Goal: Information Seeking & Learning: Learn about a topic

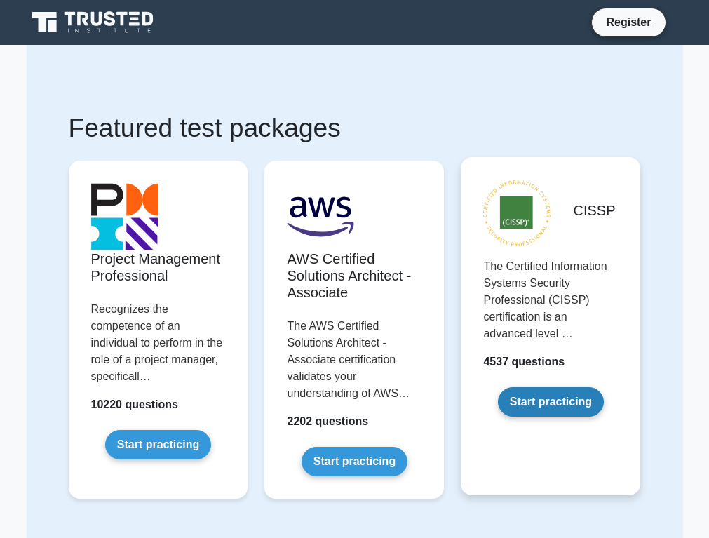
click at [539, 416] on link "Start practicing" at bounding box center [551, 401] width 106 height 29
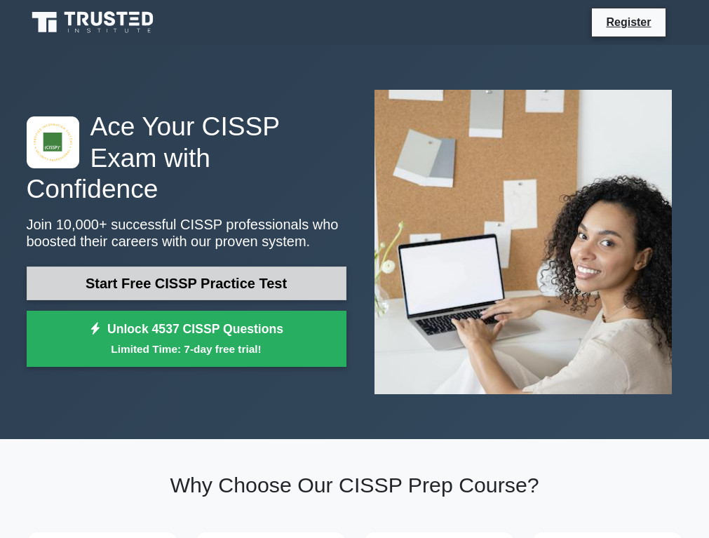
click at [308, 269] on link "Start Free CISSP Practice Test" at bounding box center [187, 283] width 320 height 34
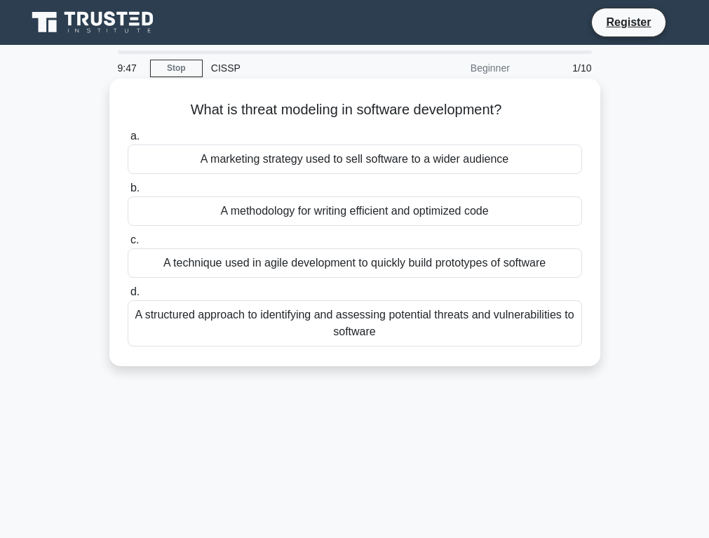
click at [346, 316] on div "A structured approach to identifying and assessing potential threats and vulner…" at bounding box center [355, 323] width 454 height 46
click at [128, 296] on input "d. A structured approach to identifying and assessing potential threats and vul…" at bounding box center [128, 291] width 0 height 9
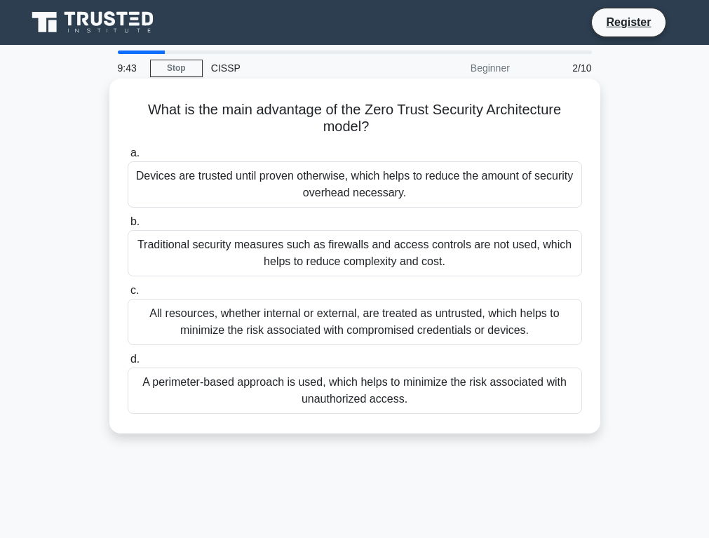
click at [435, 392] on div "A perimeter-based approach is used, which helps to minimize the risk associated…" at bounding box center [355, 390] width 454 height 46
click at [128, 364] on input "d. A perimeter-based approach is used, which helps to minimize the risk associa…" at bounding box center [128, 359] width 0 height 9
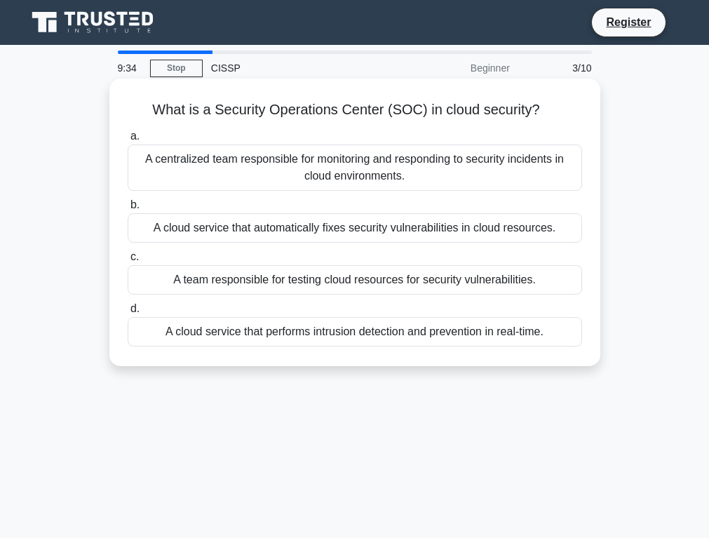
click at [353, 231] on div "A cloud service that automatically fixes security vulnerabilities in cloud reso…" at bounding box center [355, 227] width 454 height 29
click at [128, 210] on input "b. A cloud service that automatically fixes security vulnerabilities in cloud r…" at bounding box center [128, 204] width 0 height 9
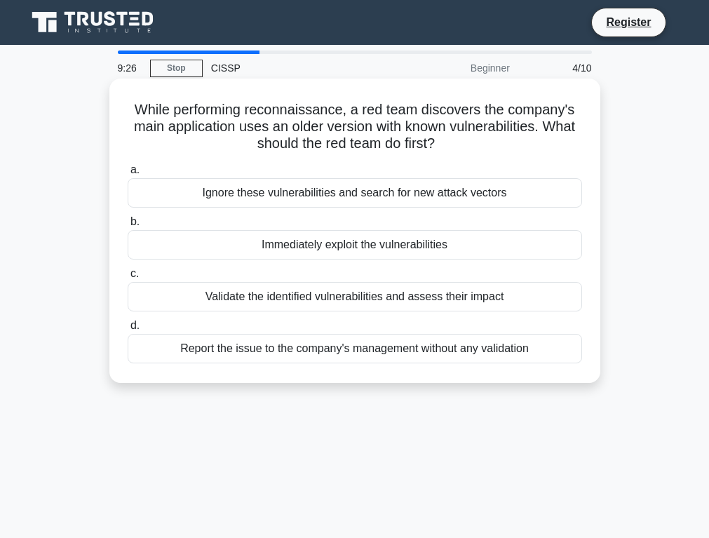
click at [377, 341] on div "Report the issue to the company's management without any validation" at bounding box center [355, 348] width 454 height 29
click at [128, 330] on input "d. Report the issue to the company's management without any validation" at bounding box center [128, 325] width 0 height 9
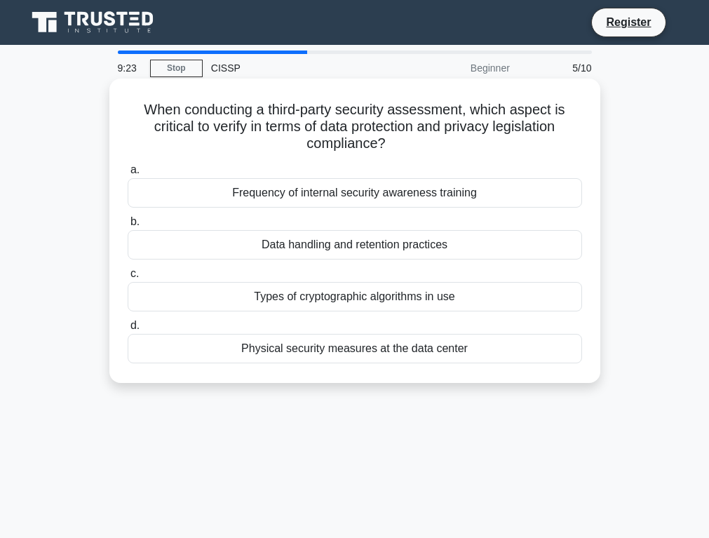
click at [428, 291] on div "Types of cryptographic algorithms in use" at bounding box center [355, 296] width 454 height 29
click at [128, 278] on input "c. Types of cryptographic algorithms in use" at bounding box center [128, 273] width 0 height 9
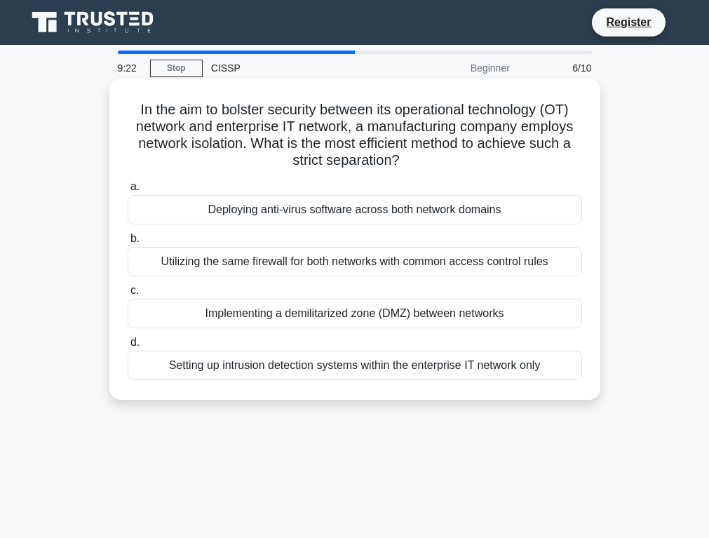
click at [426, 313] on div "Implementing a demilitarized zone (DMZ) between networks" at bounding box center [355, 313] width 454 height 29
click at [128, 295] on input "c. Implementing a demilitarized zone (DMZ) between networks" at bounding box center [128, 290] width 0 height 9
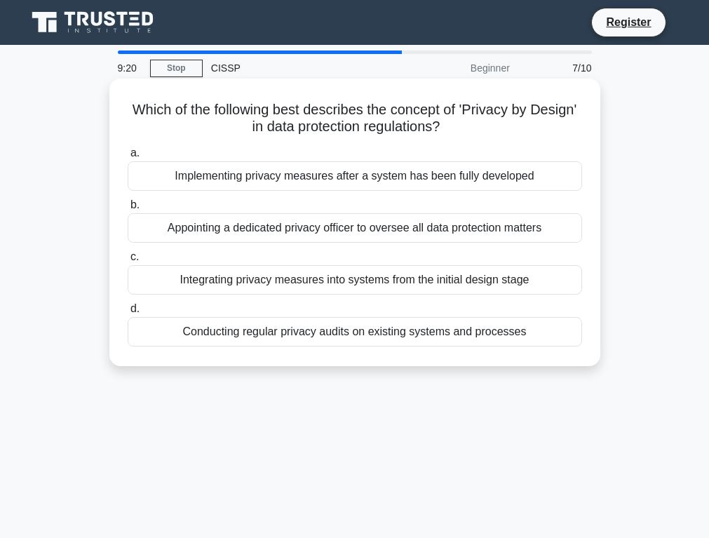
click at [441, 230] on div "Appointing a dedicated privacy officer to oversee all data protection matters" at bounding box center [355, 227] width 454 height 29
click at [128, 210] on input "b. Appointing a dedicated privacy officer to oversee all data protection matters" at bounding box center [128, 204] width 0 height 9
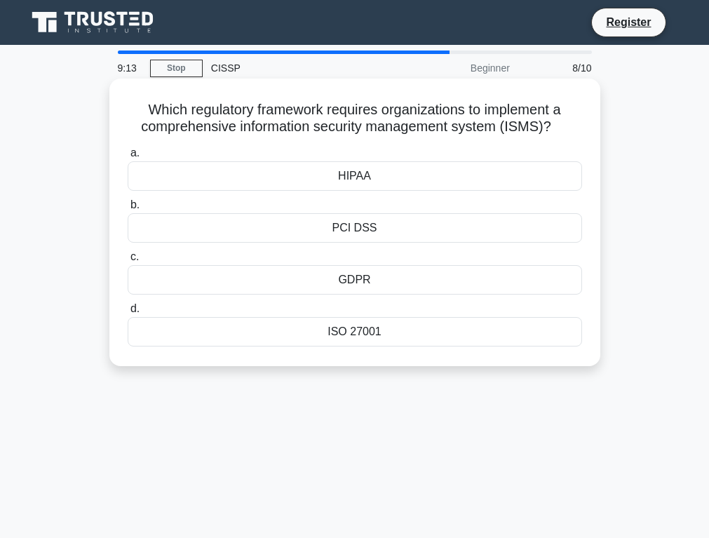
click at [450, 334] on div "ISO 27001" at bounding box center [355, 331] width 454 height 29
click at [128, 313] on input "d. ISO 27001" at bounding box center [128, 308] width 0 height 9
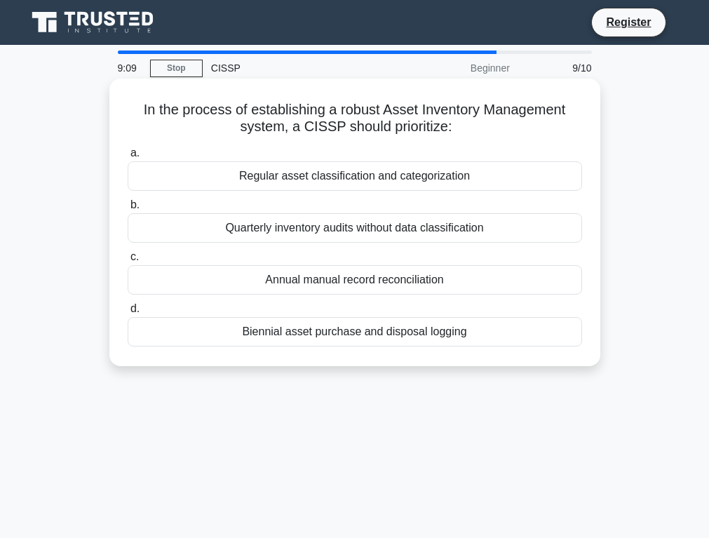
click at [402, 186] on div "Regular asset classification and categorization" at bounding box center [355, 175] width 454 height 29
click at [128, 158] on input "a. Regular asset classification and categorization" at bounding box center [128, 153] width 0 height 9
